Goal: Transaction & Acquisition: Purchase product/service

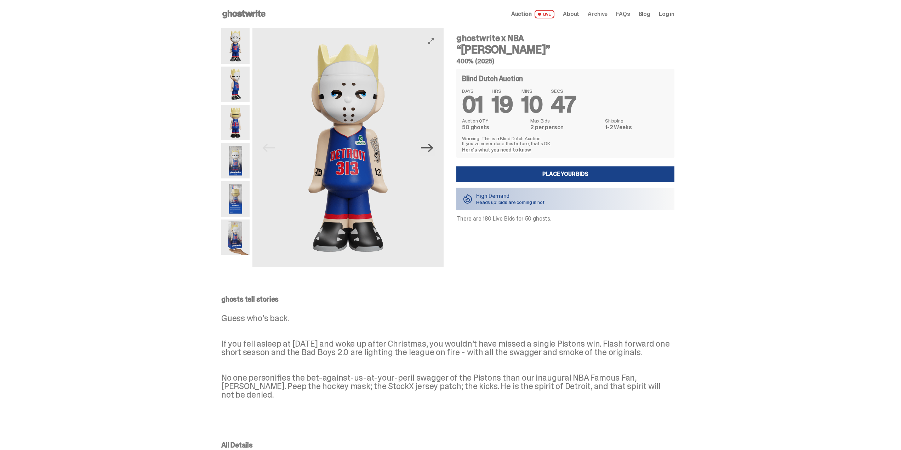
click at [429, 148] on icon "Next" at bounding box center [427, 148] width 12 height 8
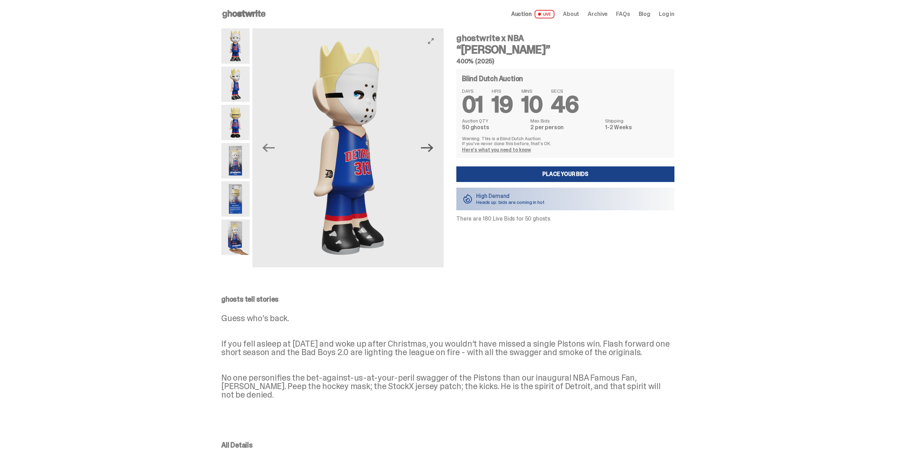
click at [429, 148] on icon "Next" at bounding box center [427, 148] width 12 height 8
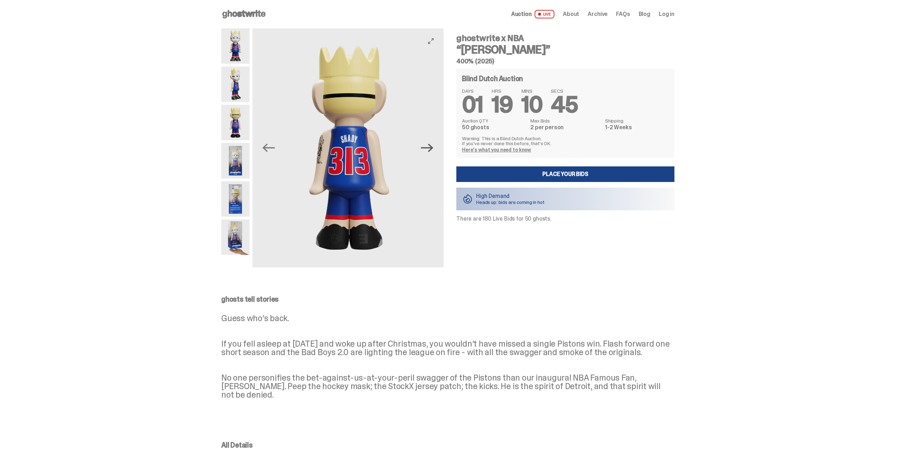
click at [429, 148] on icon "Next" at bounding box center [427, 148] width 12 height 8
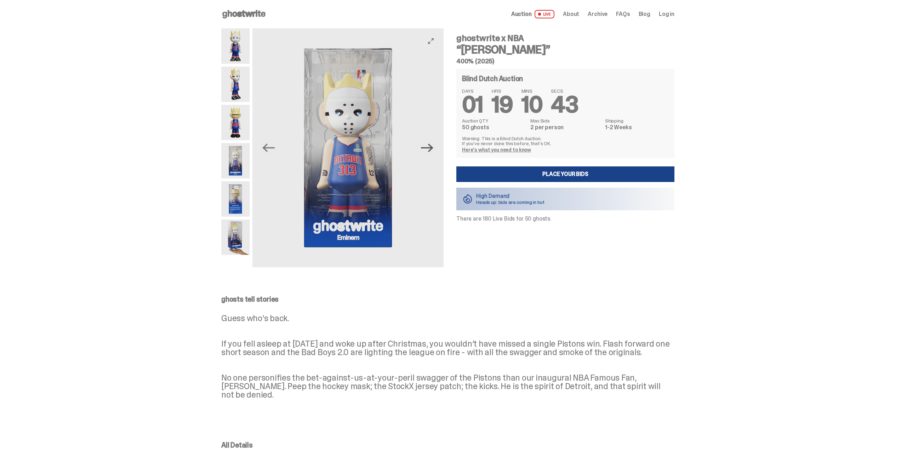
click at [429, 148] on icon "Next" at bounding box center [427, 148] width 12 height 8
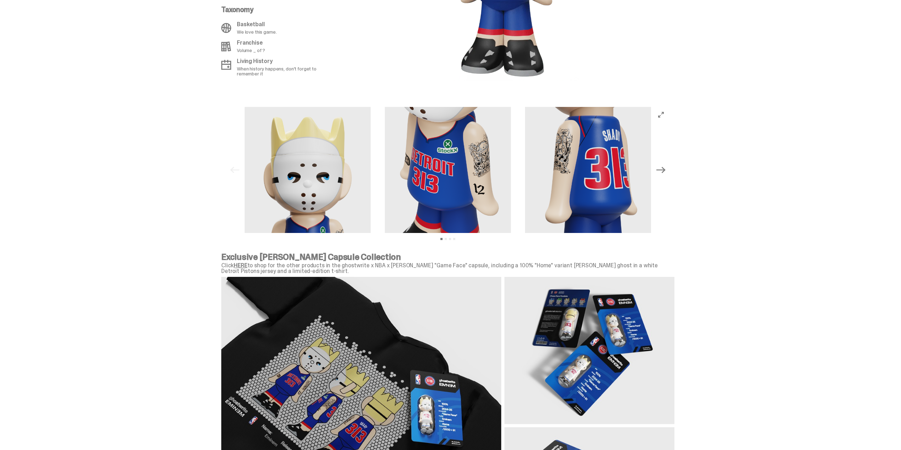
scroll to position [559, 0]
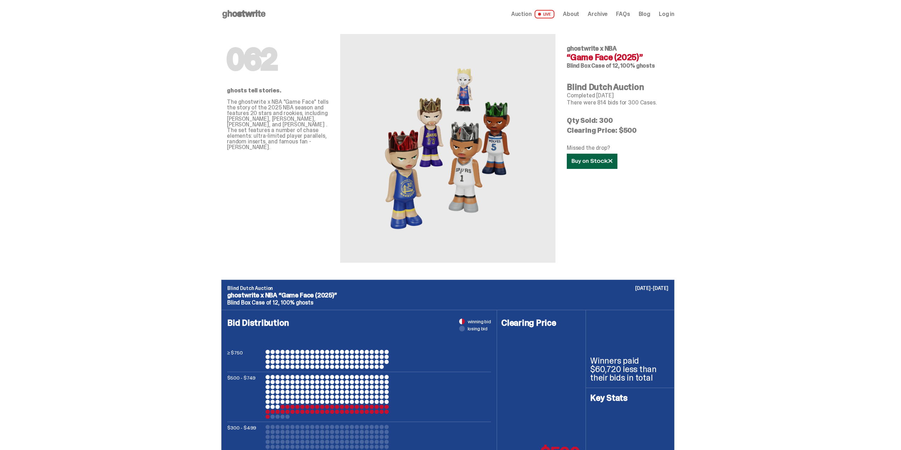
click at [603, 160] on icon at bounding box center [592, 161] width 41 height 5
